Goal: Task Accomplishment & Management: Complete application form

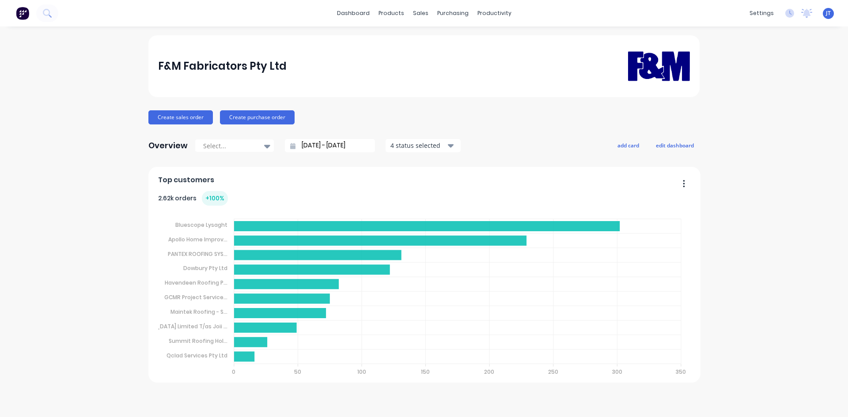
click at [75, 125] on div "F&M Fabricators Pty Ltd Create sales order Create purchase order Overview Selec…" at bounding box center [424, 221] width 848 height 373
click at [48, 13] on icon at bounding box center [47, 13] width 8 height 8
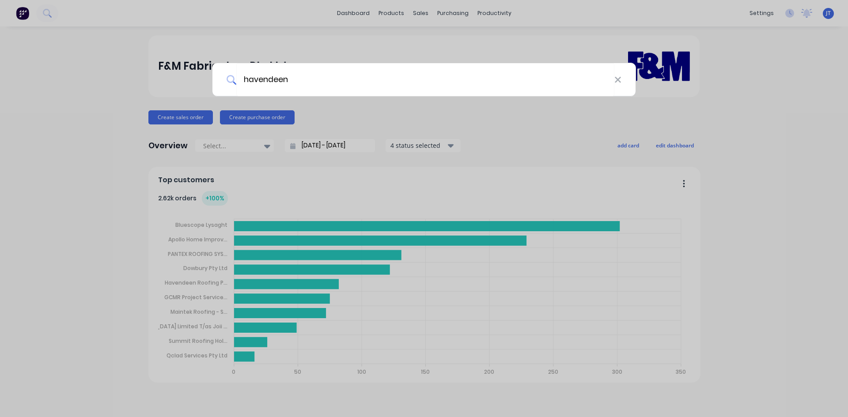
type input "havendeen"
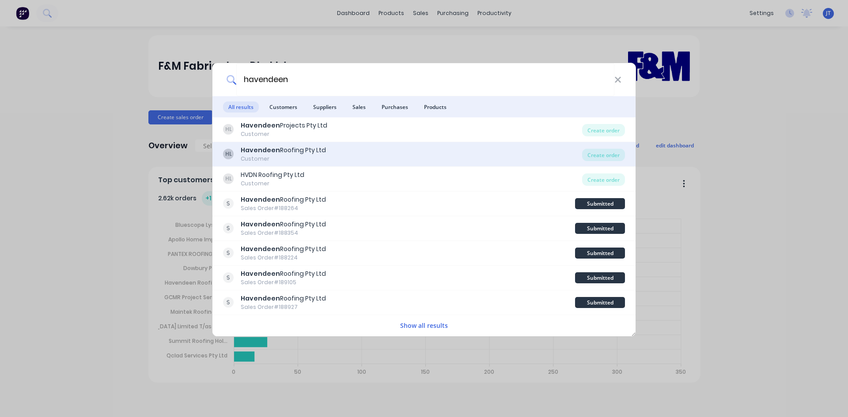
click at [367, 149] on div "HL Havendeen Roofing Pty Ltd Customer" at bounding box center [402, 154] width 359 height 17
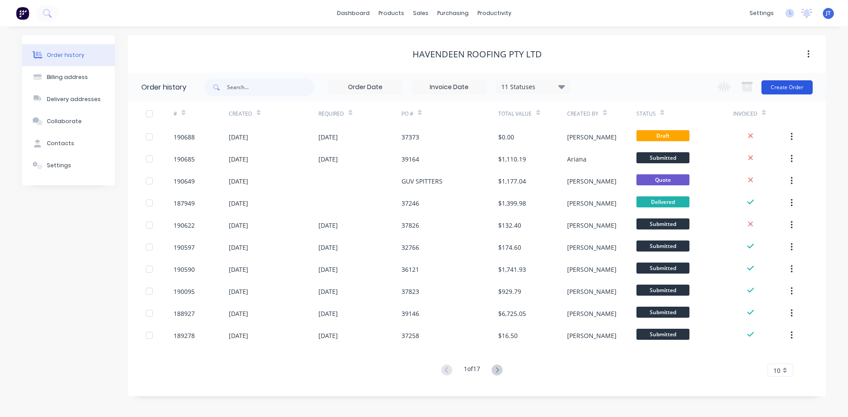
click at [778, 86] on button "Create Order" at bounding box center [786, 87] width 51 height 14
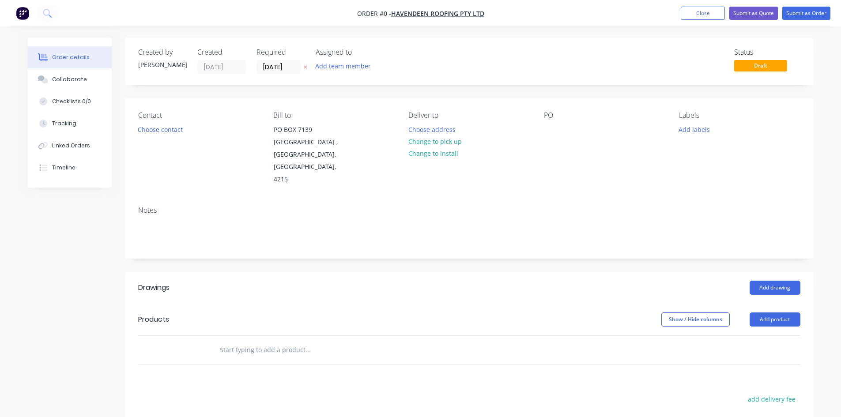
click at [789, 289] on header "Drawings Add drawing" at bounding box center [469, 288] width 689 height 32
click at [759, 281] on button "Add drawing" at bounding box center [775, 288] width 51 height 14
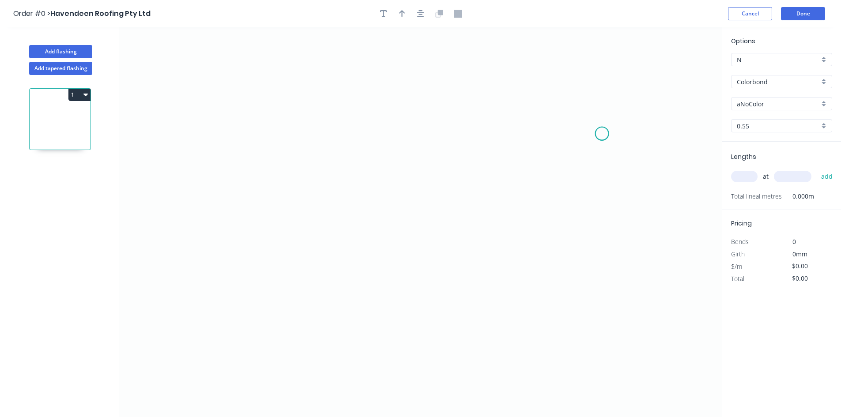
click at [602, 134] on icon "0" at bounding box center [420, 222] width 603 height 390
click at [604, 249] on icon "0" at bounding box center [420, 222] width 603 height 390
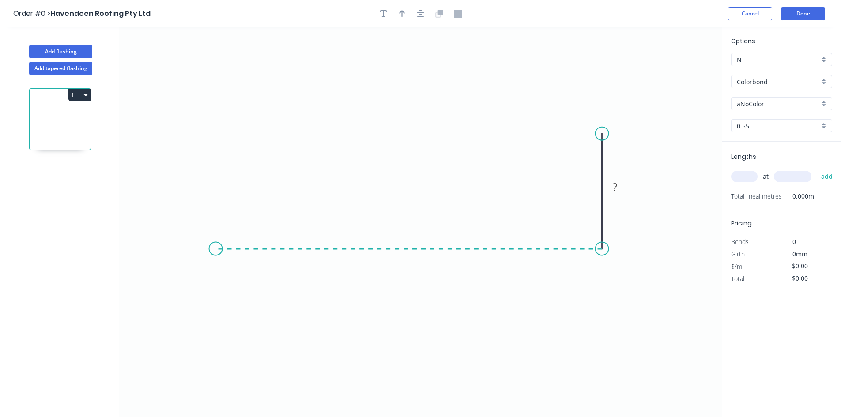
click at [215, 250] on icon "0 ?" at bounding box center [420, 222] width 603 height 390
click at [217, 219] on icon "0 ? ?" at bounding box center [420, 222] width 603 height 390
click at [217, 219] on circle at bounding box center [215, 219] width 13 height 13
click at [204, 233] on tspan "?" at bounding box center [202, 230] width 4 height 15
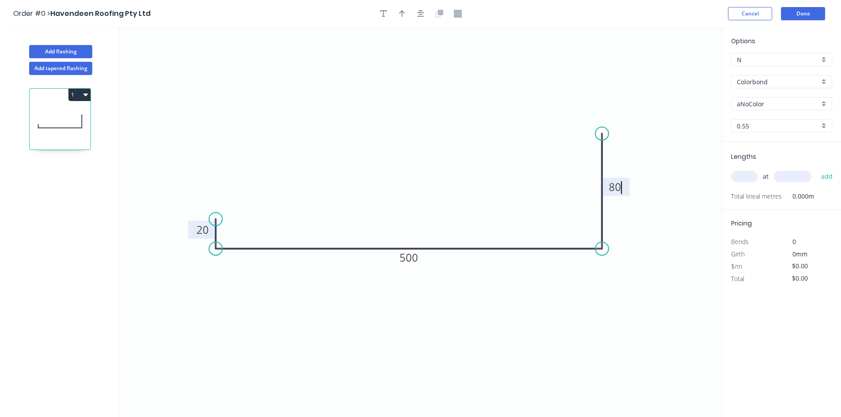
type input "$13.79"
click at [771, 86] on input "Colorbond" at bounding box center [778, 81] width 83 height 9
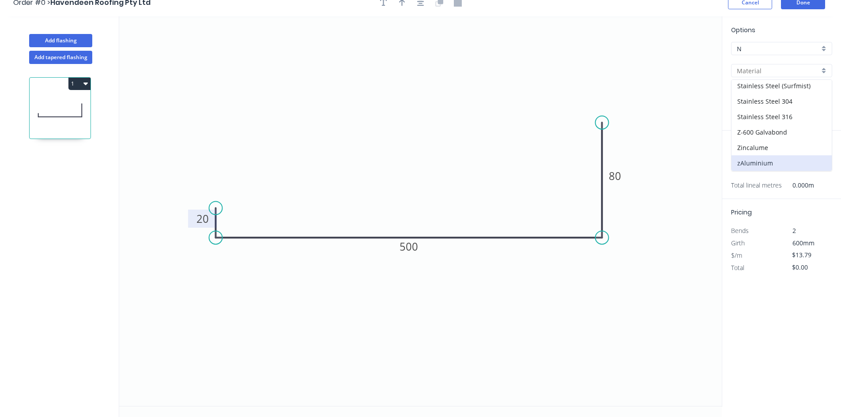
scroll to position [16, 0]
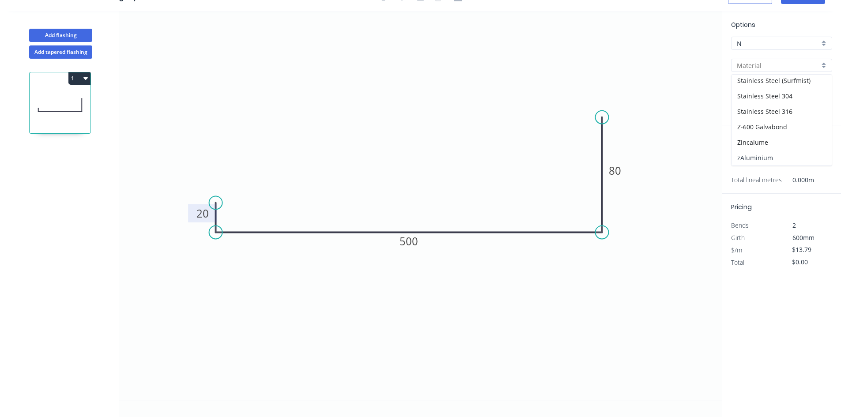
click at [782, 156] on div "zAluminium" at bounding box center [782, 157] width 100 height 15
type input "zAluminium"
type input "Mill"
type input "0.8"
type input "$0.01"
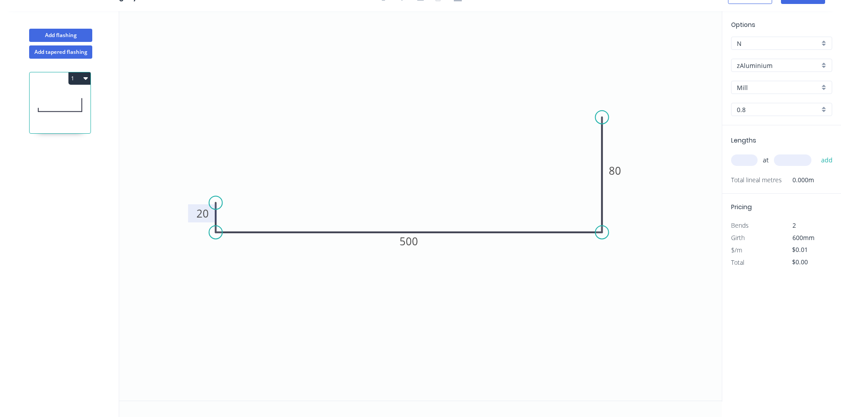
click at [779, 110] on input "0.8" at bounding box center [778, 109] width 83 height 9
click at [776, 141] on div "1.2" at bounding box center [782, 141] width 100 height 15
type input "1.2"
type input "$39.61"
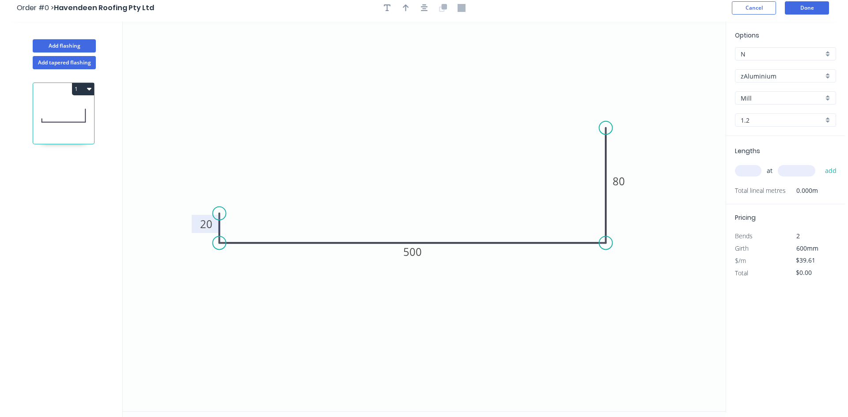
scroll to position [0, 0]
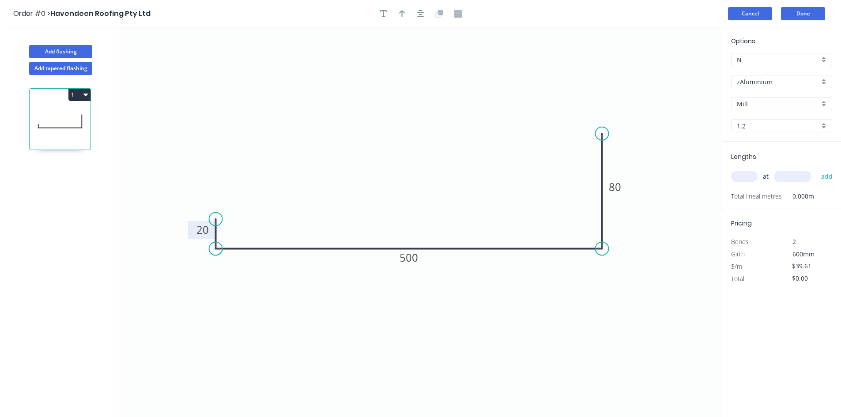
click at [734, 16] on button "Cancel" at bounding box center [750, 13] width 44 height 13
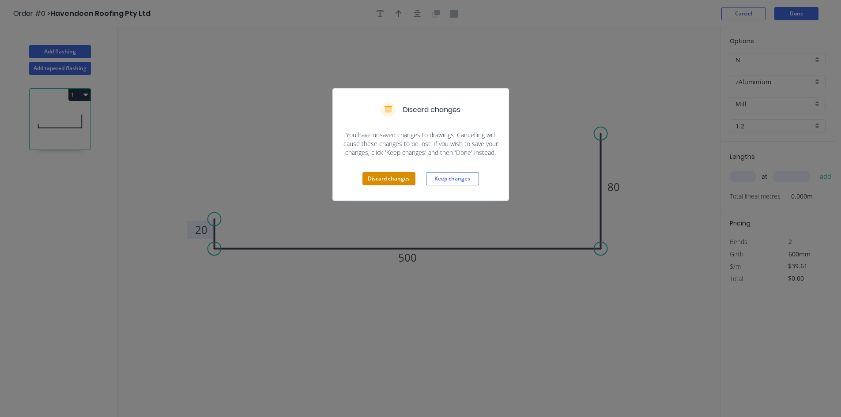
click at [403, 178] on button "Discard changes" at bounding box center [389, 178] width 53 height 13
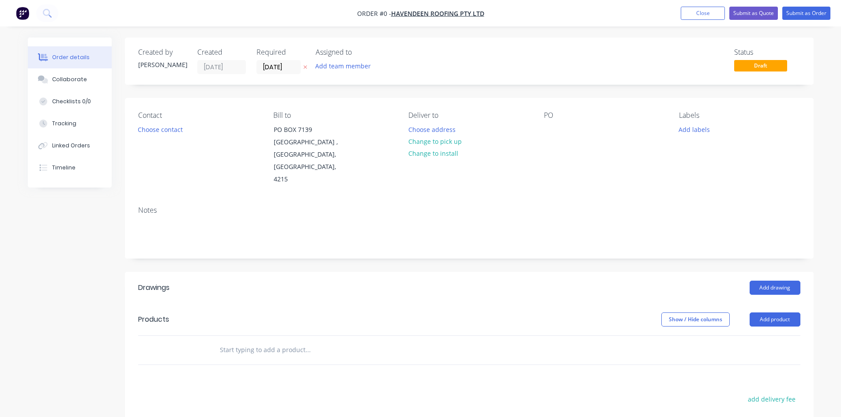
click at [21, 22] on nav "Order #0 - Havendeen Roofing Pty Ltd Add product Close Submit as Quote Submit a…" at bounding box center [420, 13] width 841 height 26
click at [27, 14] on img "button" at bounding box center [22, 13] width 13 height 13
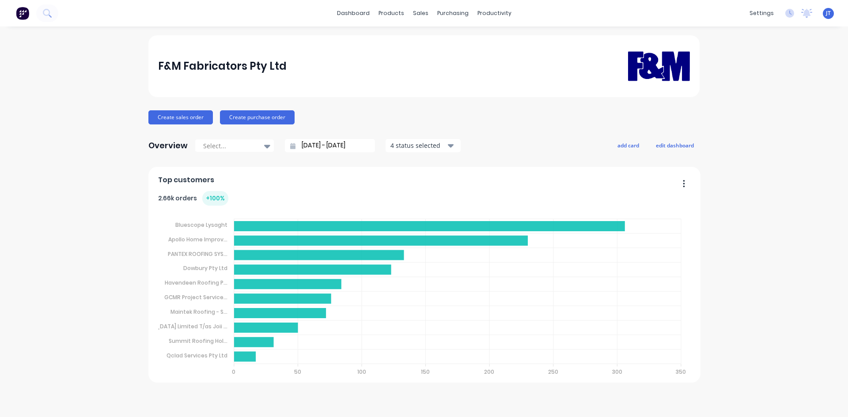
drag, startPoint x: 453, startPoint y: 76, endPoint x: 18, endPoint y: 187, distance: 448.8
click at [18, 187] on div "F&M Fabricators Pty Ltd Create sales order Create purchase order Overview Selec…" at bounding box center [424, 221] width 848 height 373
click at [778, 264] on div "F&M Fabricators Pty Ltd Create sales order Create purchase order Overview Selec…" at bounding box center [424, 221] width 848 height 373
click at [404, 48] on link "Product Catalogue" at bounding box center [434, 42] width 117 height 18
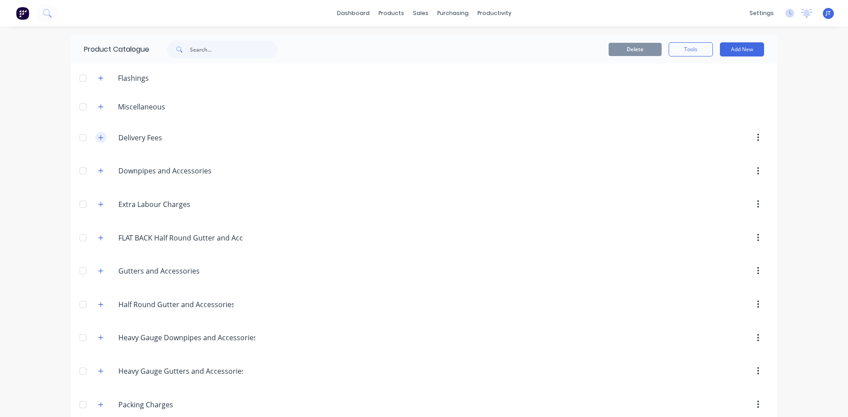
click at [99, 139] on icon "button" at bounding box center [100, 138] width 5 height 6
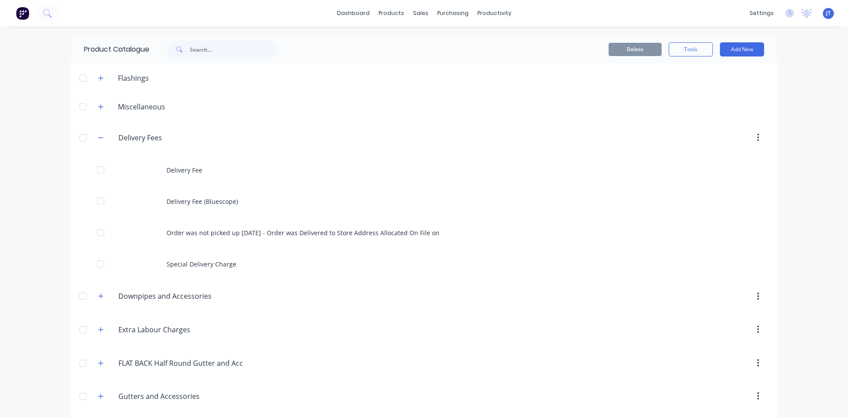
click at [23, 13] on img at bounding box center [22, 13] width 13 height 13
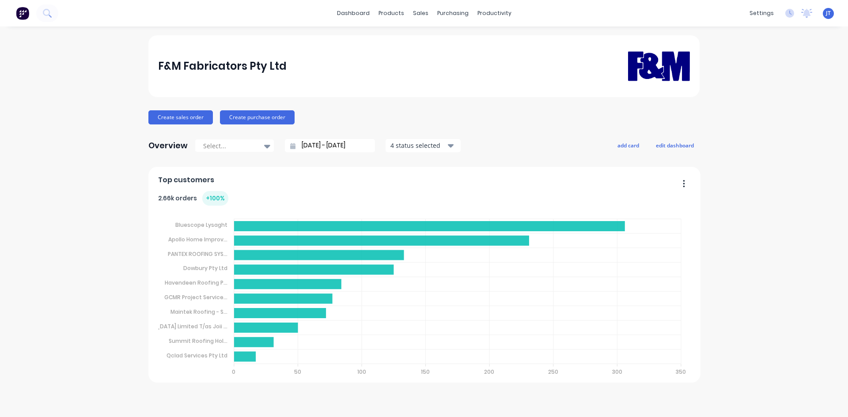
click at [780, 133] on div "F&M Fabricators Pty Ltd Create sales order Create purchase order Overview Selec…" at bounding box center [424, 221] width 848 height 373
click at [46, 9] on icon at bounding box center [46, 12] width 7 height 7
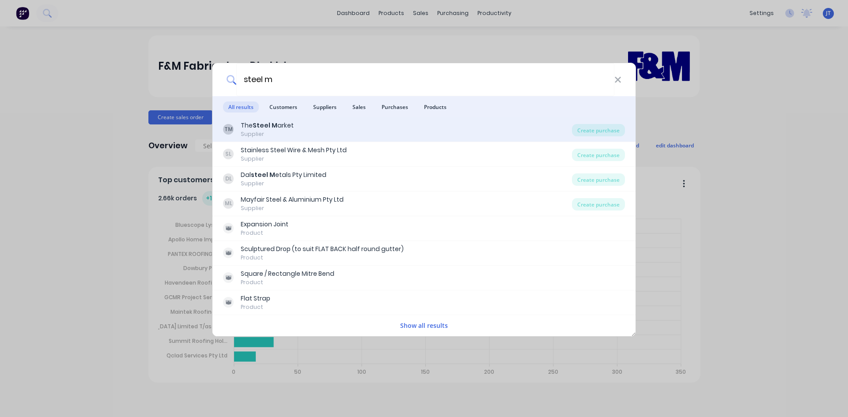
type input "steel m"
click at [380, 129] on div "TM The Steel M arket Supplier" at bounding box center [397, 129] width 349 height 17
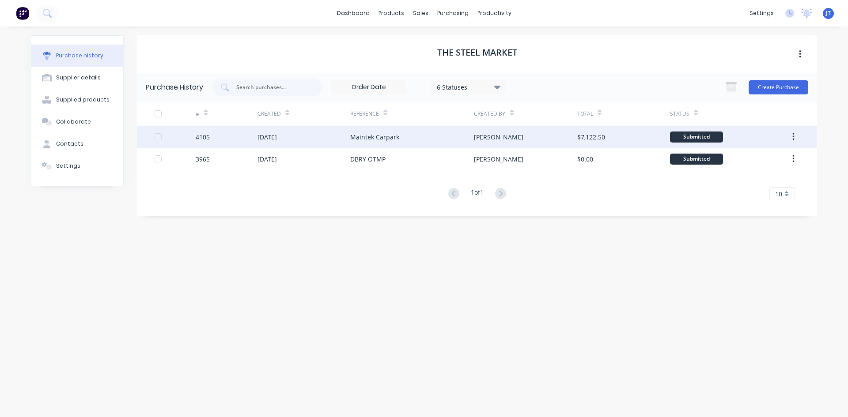
click at [529, 133] on div "[PERSON_NAME]" at bounding box center [525, 137] width 103 height 22
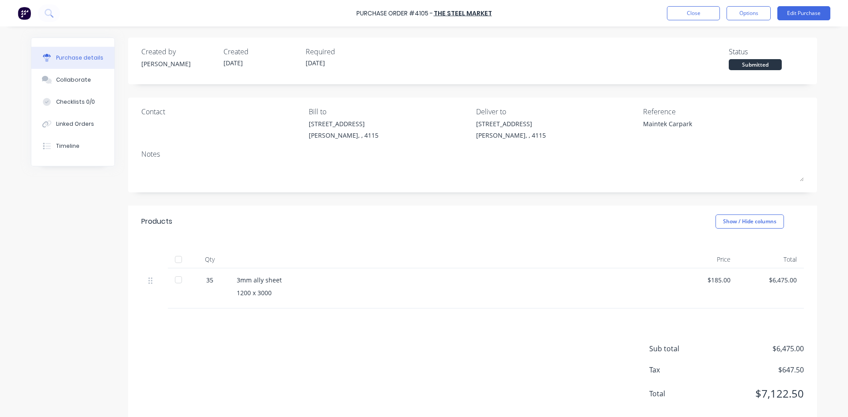
click at [22, 8] on img at bounding box center [24, 13] width 13 height 13
